Goal: Task Accomplishment & Management: Manage account settings

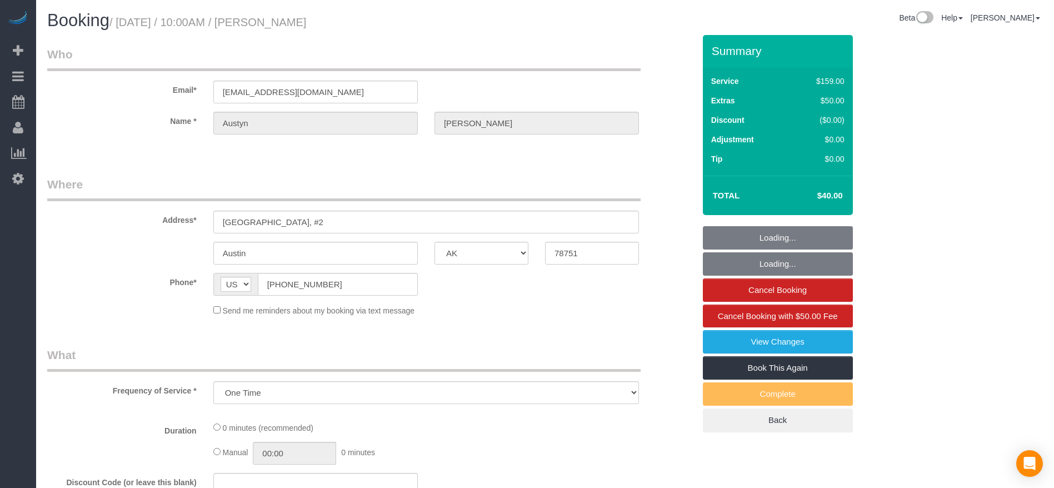
select select "[GEOGRAPHIC_DATA]"
select select "object:1360"
select select "3"
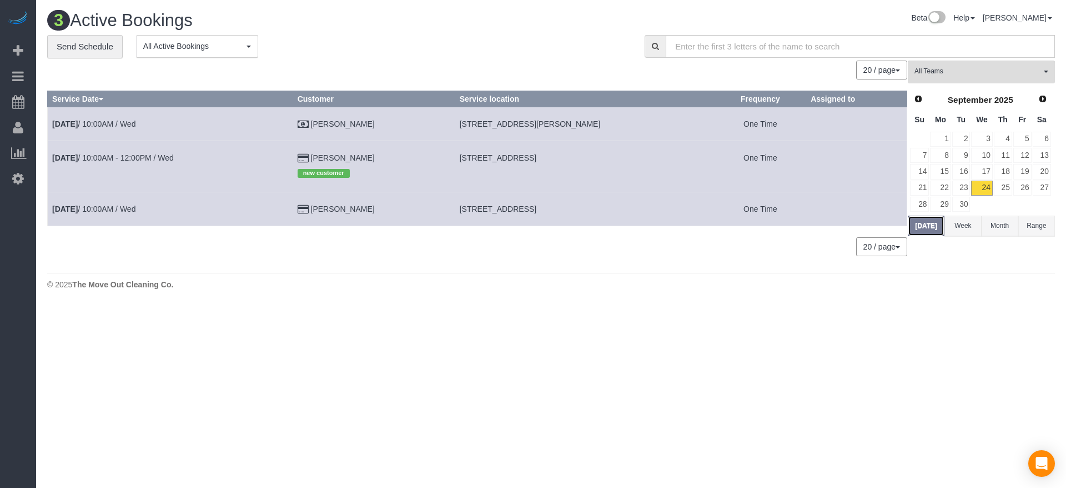
click at [919, 221] on button "[DATE]" at bounding box center [926, 226] width 37 height 21
click at [968, 182] on link "23" at bounding box center [962, 188] width 18 height 15
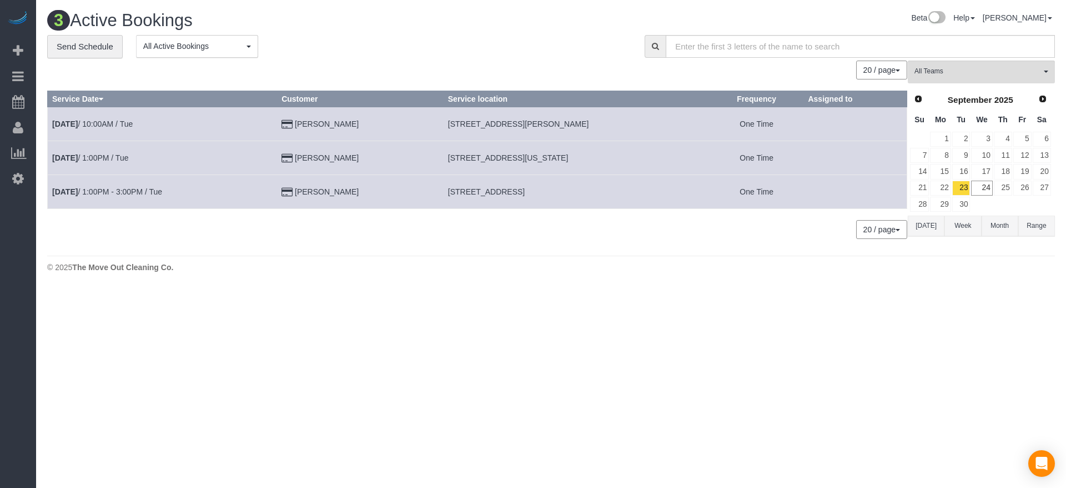
drag, startPoint x: 584, startPoint y: 124, endPoint x: 443, endPoint y: 128, distance: 141.1
click at [443, 128] on td "[STREET_ADDRESS][PERSON_NAME]" at bounding box center [576, 124] width 267 height 34
copy span "[STREET_ADDRESS][PERSON_NAME]"
click at [112, 119] on link "[DATE] 10:00AM / Tue" at bounding box center [92, 123] width 81 height 9
click at [933, 223] on button "[DATE]" at bounding box center [926, 226] width 37 height 21
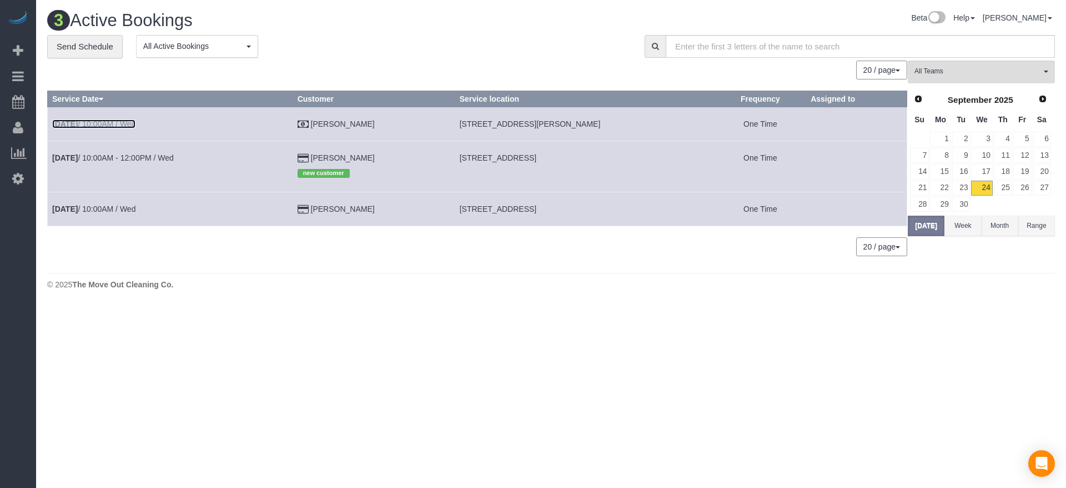
click at [134, 122] on link "[DATE] 10:00AM / Wed" at bounding box center [93, 123] width 83 height 9
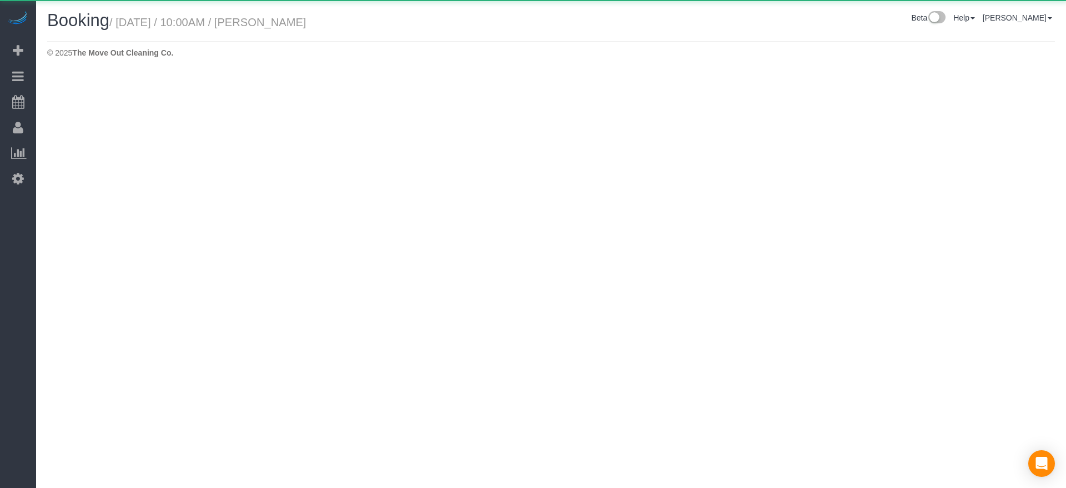
select select "[GEOGRAPHIC_DATA]"
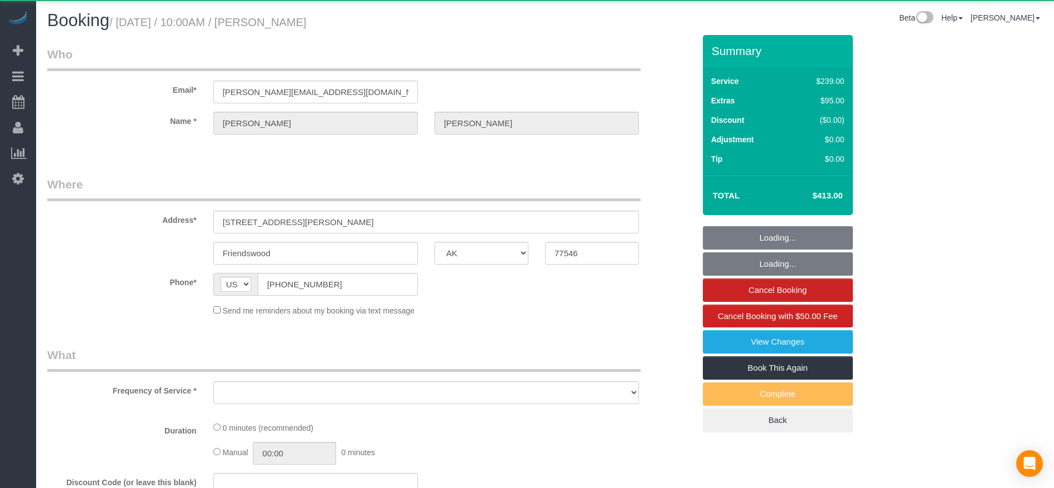
select select "object:2120"
select select "3"
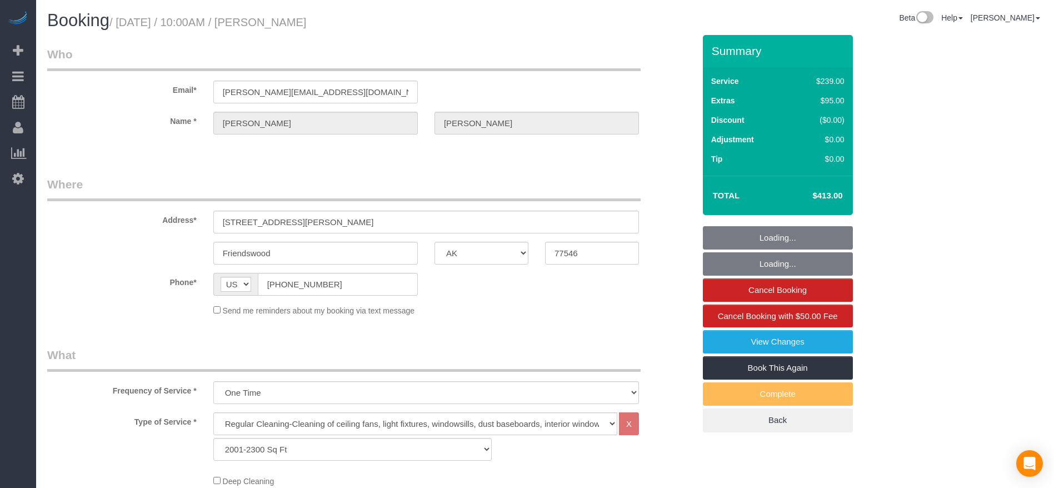
select select "object:2121"
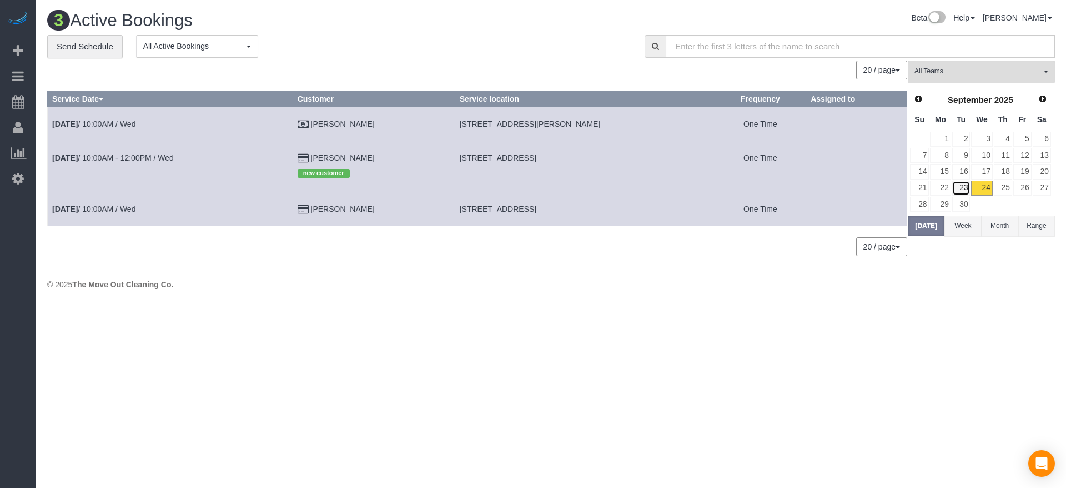
click at [964, 188] on link "23" at bounding box center [962, 188] width 18 height 15
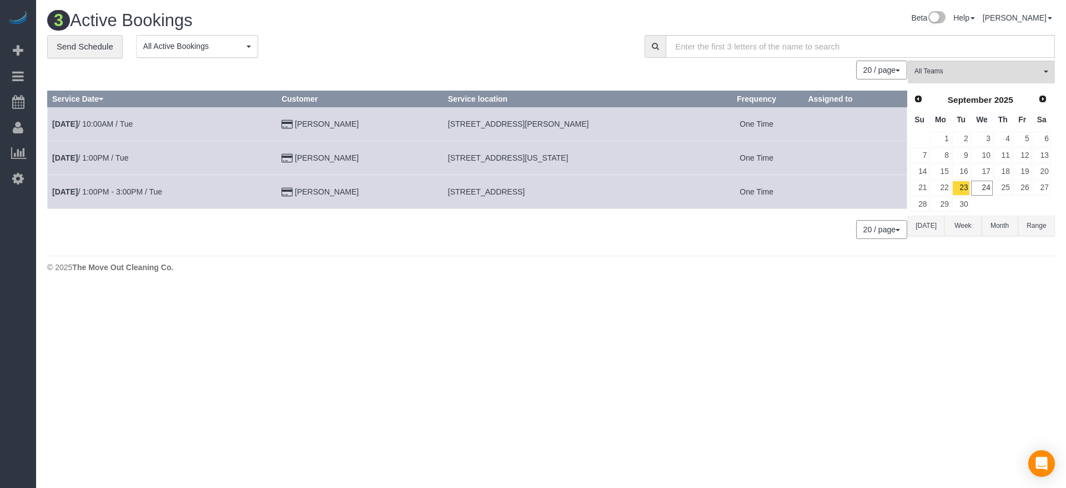
drag, startPoint x: 442, startPoint y: 155, endPoint x: 614, endPoint y: 163, distance: 172.9
click at [614, 163] on td "[STREET_ADDRESS][US_STATE]" at bounding box center [576, 158] width 267 height 34
copy span "[STREET_ADDRESS][US_STATE]"
click at [128, 157] on link "[DATE] 1:00PM / Tue" at bounding box center [90, 157] width 76 height 9
click at [916, 222] on button "[DATE]" at bounding box center [926, 226] width 37 height 21
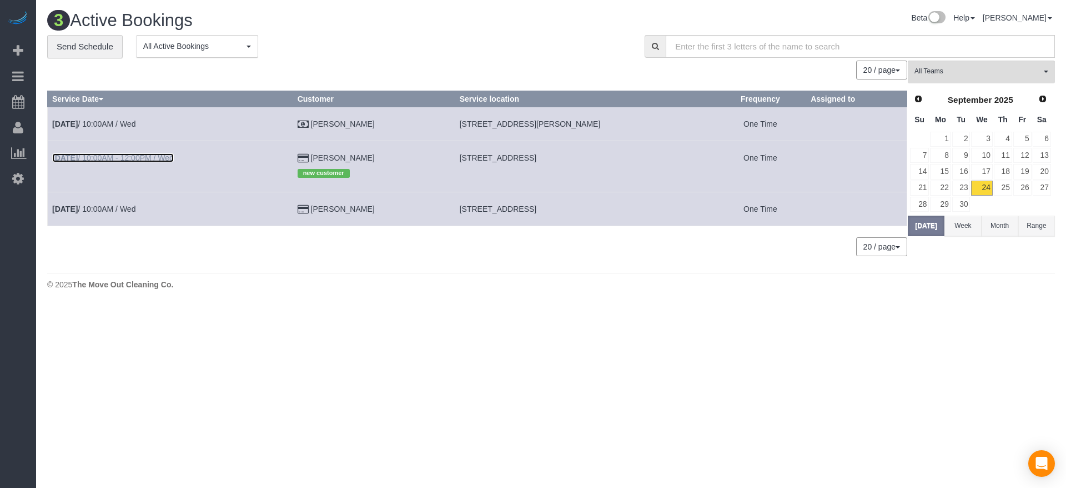
click at [151, 157] on link "[DATE] 10:00AM - 12:00PM / Wed" at bounding box center [113, 157] width 122 height 9
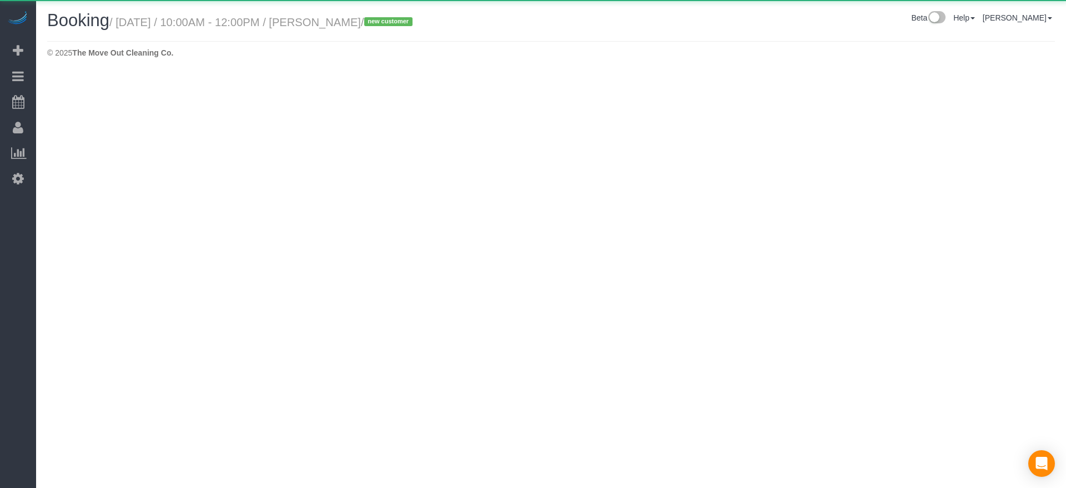
select select "[GEOGRAPHIC_DATA]"
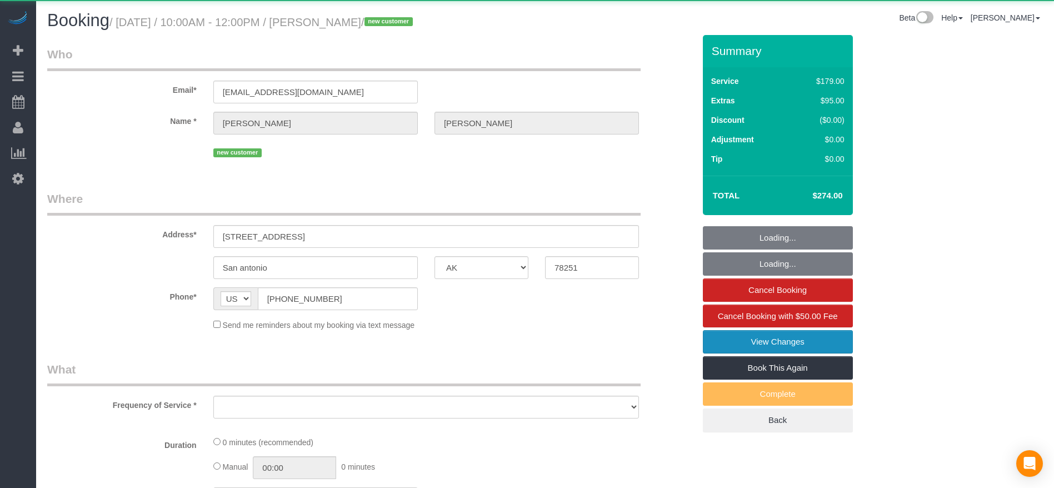
select select "string:fspay-74204912-4598-49c9-b348-702f4ba63589"
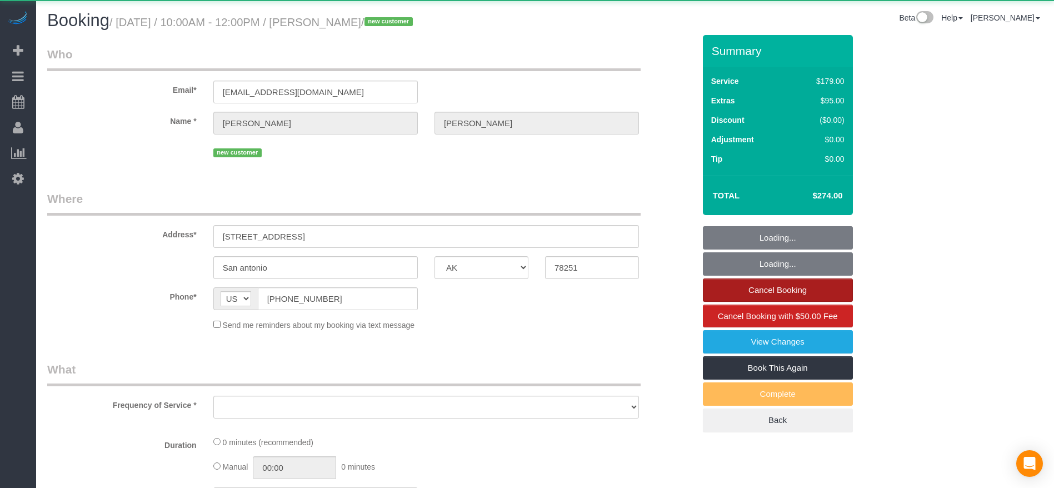
select select "object:2899"
select select "3"
select select "spot35"
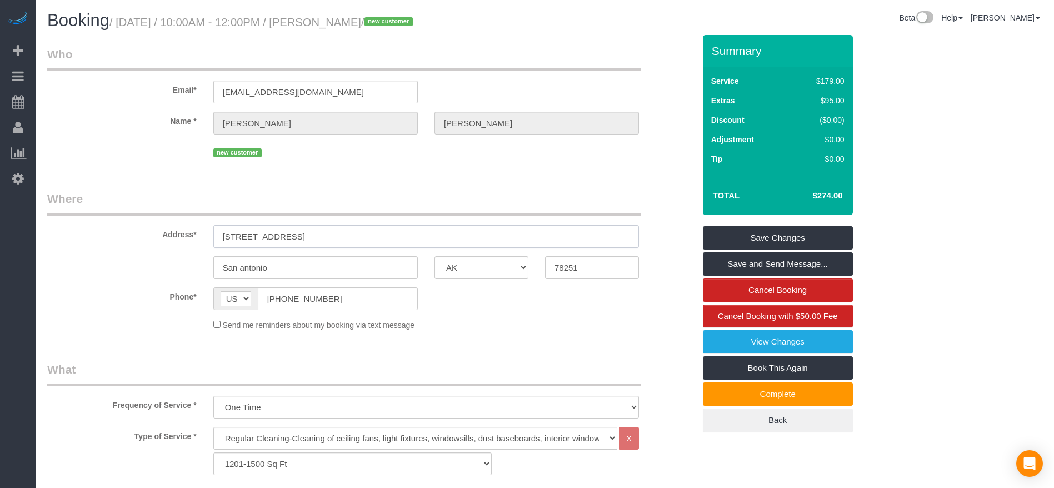
drag, startPoint x: 307, startPoint y: 236, endPoint x: 224, endPoint y: 234, distance: 82.8
click at [224, 234] on input "[STREET_ADDRESS]" at bounding box center [425, 236] width 425 height 23
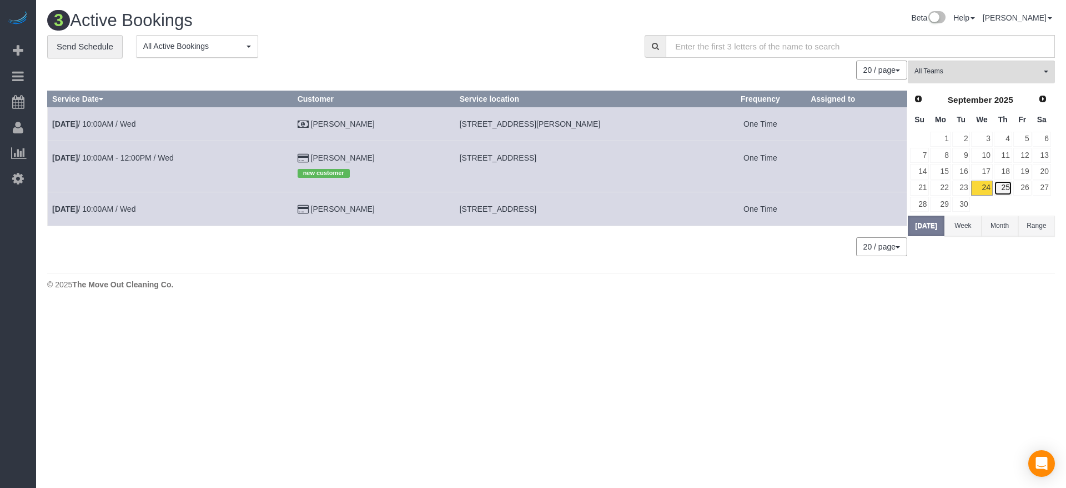
click at [1003, 189] on link "25" at bounding box center [1003, 188] width 18 height 15
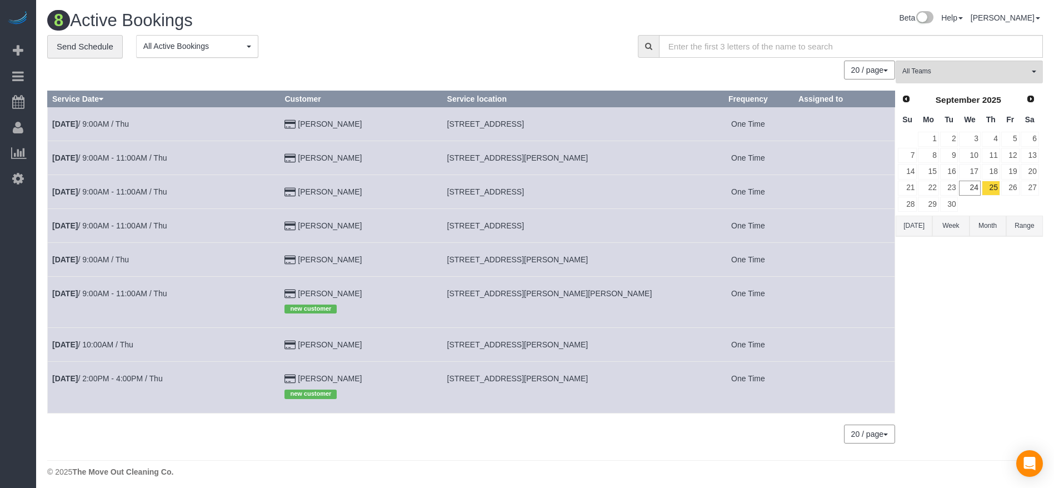
drag, startPoint x: 454, startPoint y: 374, endPoint x: 594, endPoint y: 380, distance: 140.6
click at [594, 380] on td "[STREET_ADDRESS][PERSON_NAME]" at bounding box center [572, 387] width 260 height 51
copy span "[STREET_ADDRESS][PERSON_NAME]"
click at [990, 188] on link "25" at bounding box center [990, 188] width 18 height 15
drag, startPoint x: 454, startPoint y: 123, endPoint x: 519, endPoint y: 127, distance: 65.1
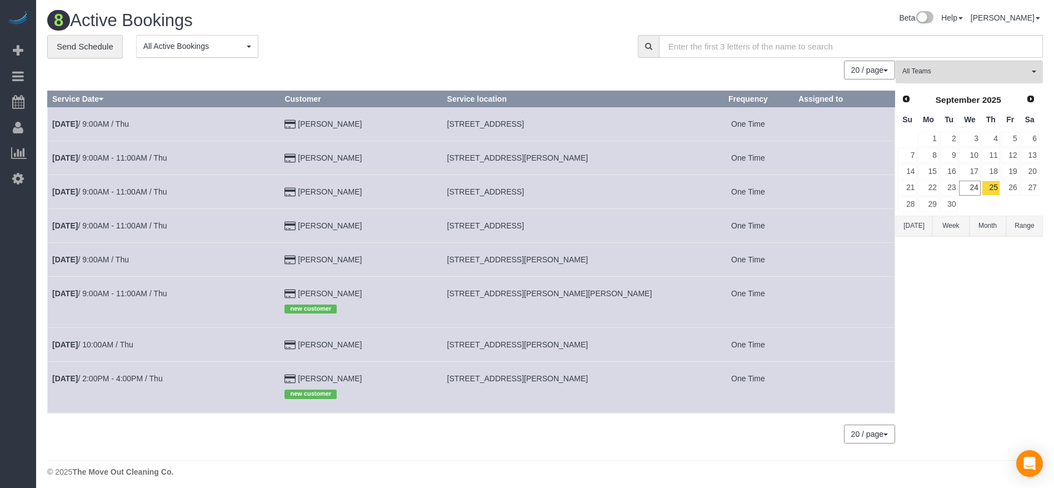
click at [519, 127] on td "[STREET_ADDRESS]" at bounding box center [572, 124] width 260 height 34
copy span "[STREET_ADDRESS],"
drag, startPoint x: 454, startPoint y: 157, endPoint x: 530, endPoint y: 161, distance: 75.7
click at [530, 161] on td "[STREET_ADDRESS][PERSON_NAME]" at bounding box center [572, 158] width 260 height 34
copy span "9102 [PERSON_NAME] Pass"
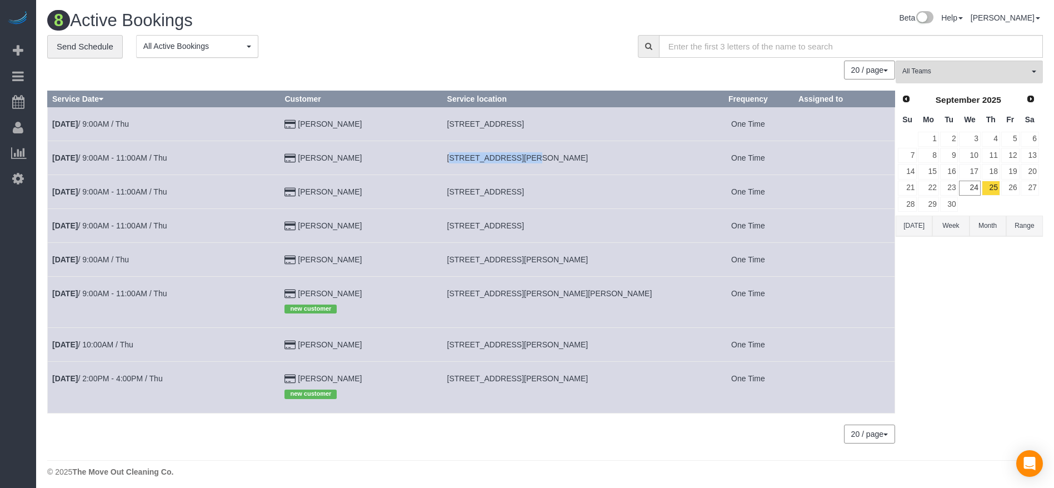
drag, startPoint x: 456, startPoint y: 191, endPoint x: 539, endPoint y: 194, distance: 82.8
click at [524, 194] on span "[STREET_ADDRESS]" at bounding box center [485, 191] width 77 height 9
copy span "[STREET_ADDRESS],"
drag, startPoint x: 453, startPoint y: 228, endPoint x: 533, endPoint y: 233, distance: 80.2
click at [533, 233] on td "[STREET_ADDRESS]" at bounding box center [572, 225] width 260 height 34
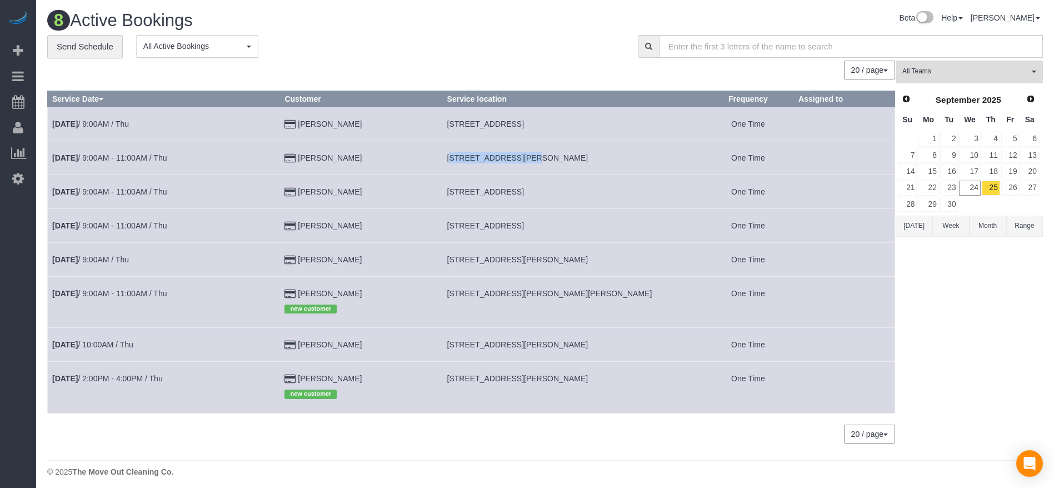
copy span "[STREET_ADDRESS],"
drag, startPoint x: 454, startPoint y: 261, endPoint x: 521, endPoint y: 268, distance: 67.0
click at [521, 268] on td "[STREET_ADDRESS][PERSON_NAME]" at bounding box center [572, 259] width 260 height 34
copy span "[STREET_ADDRESS][PERSON_NAME],"
drag, startPoint x: 454, startPoint y: 289, endPoint x: 536, endPoint y: 297, distance: 82.1
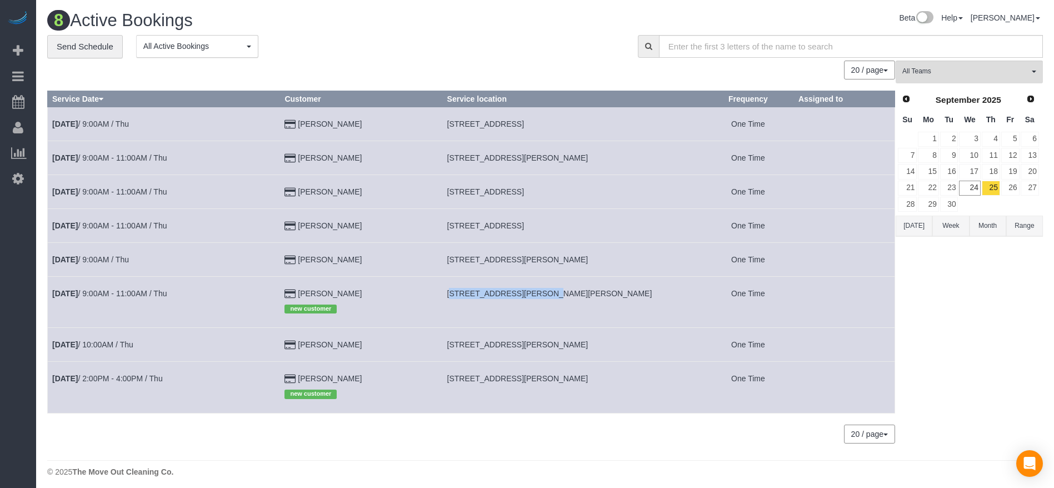
click at [536, 297] on td "[STREET_ADDRESS][PERSON_NAME][PERSON_NAME]" at bounding box center [572, 301] width 260 height 51
copy span "[STREET_ADDRESS][PERSON_NAME][PERSON_NAME]"
drag, startPoint x: 456, startPoint y: 347, endPoint x: 543, endPoint y: 346, distance: 86.7
click at [543, 346] on span "[STREET_ADDRESS][PERSON_NAME]" at bounding box center [517, 344] width 141 height 9
copy span "[STREET_ADDRESS][PERSON_NAME],"
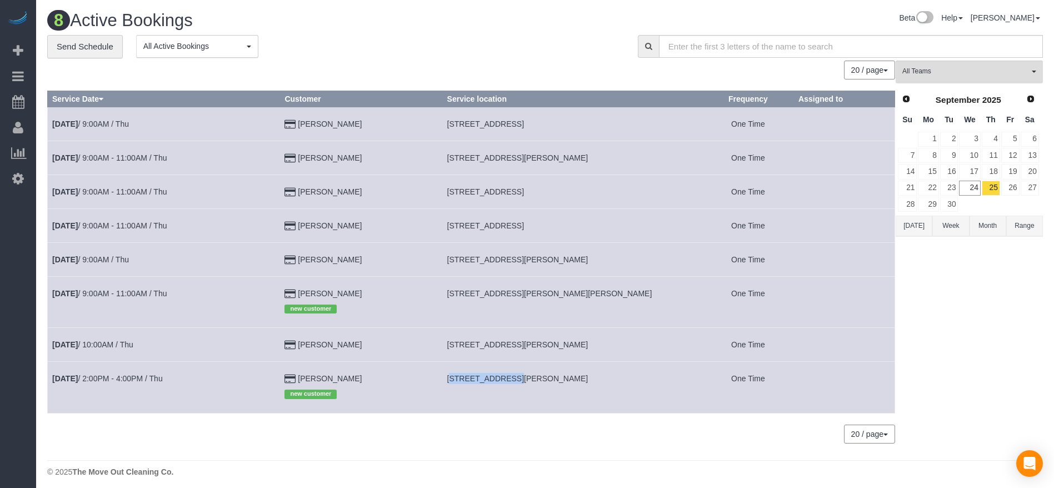
drag, startPoint x: 457, startPoint y: 375, endPoint x: 512, endPoint y: 380, distance: 54.7
click at [512, 380] on span "[STREET_ADDRESS][PERSON_NAME]" at bounding box center [517, 378] width 141 height 9
click at [159, 377] on link "[DATE] 2:00PM - 4:00PM / Thu" at bounding box center [107, 378] width 111 height 9
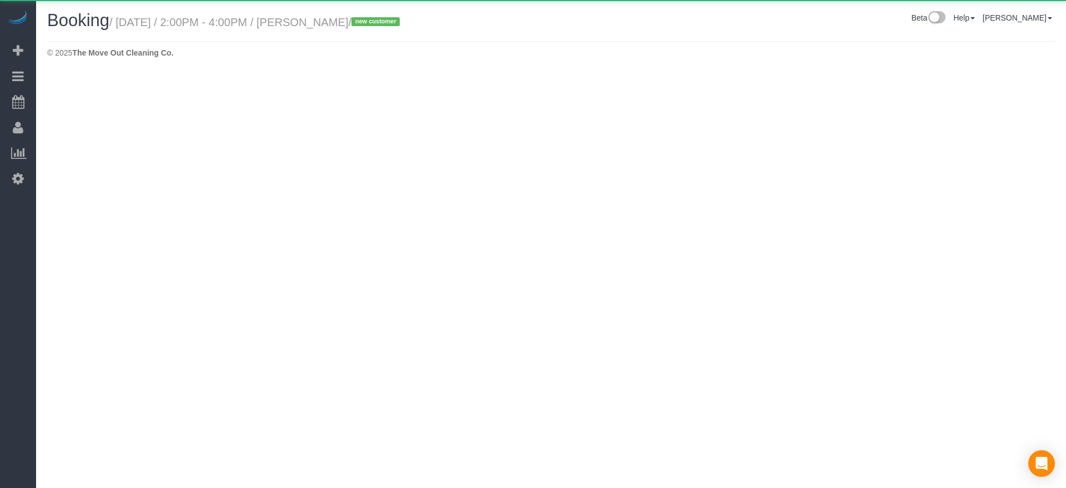
select select "[GEOGRAPHIC_DATA]"
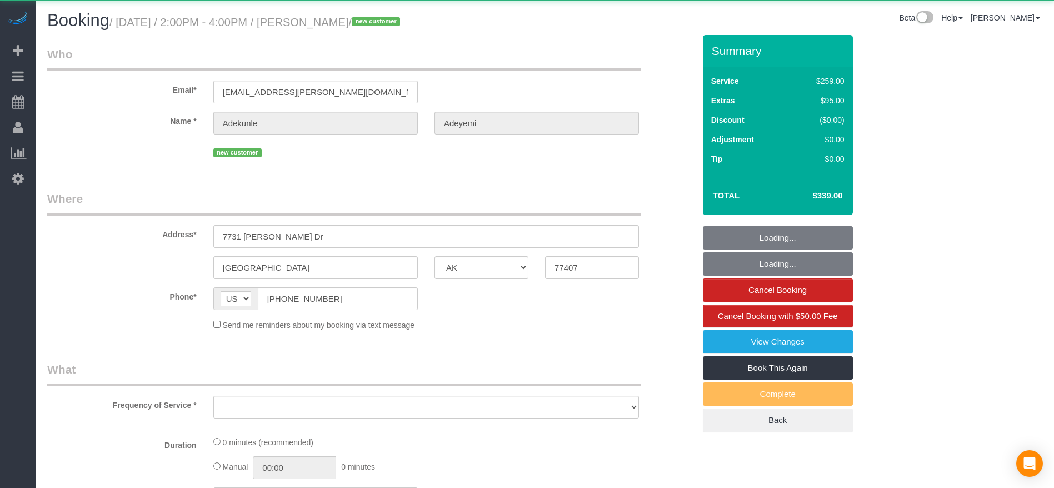
select select "object:3580"
select select "3"
select select "spot52"
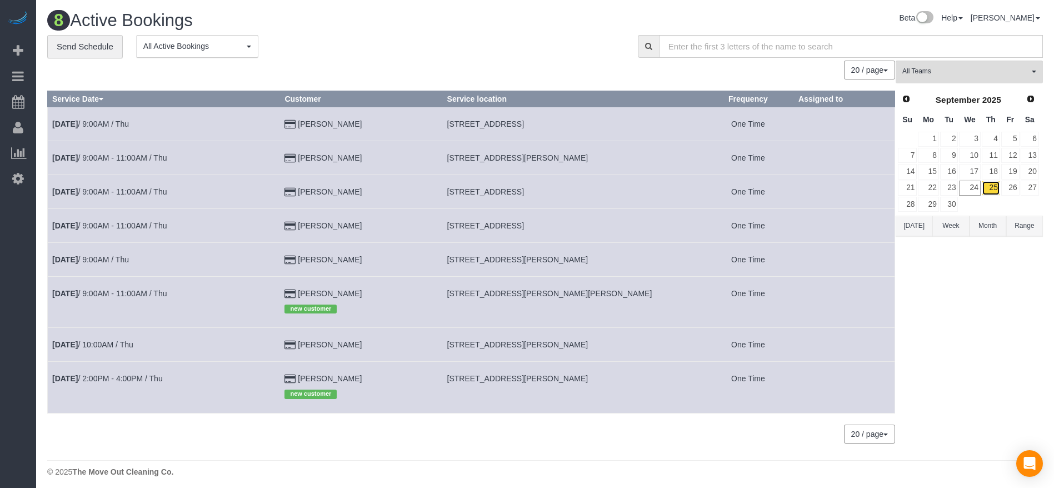
click at [991, 183] on link "25" at bounding box center [990, 188] width 18 height 15
